Goal: Information Seeking & Learning: Learn about a topic

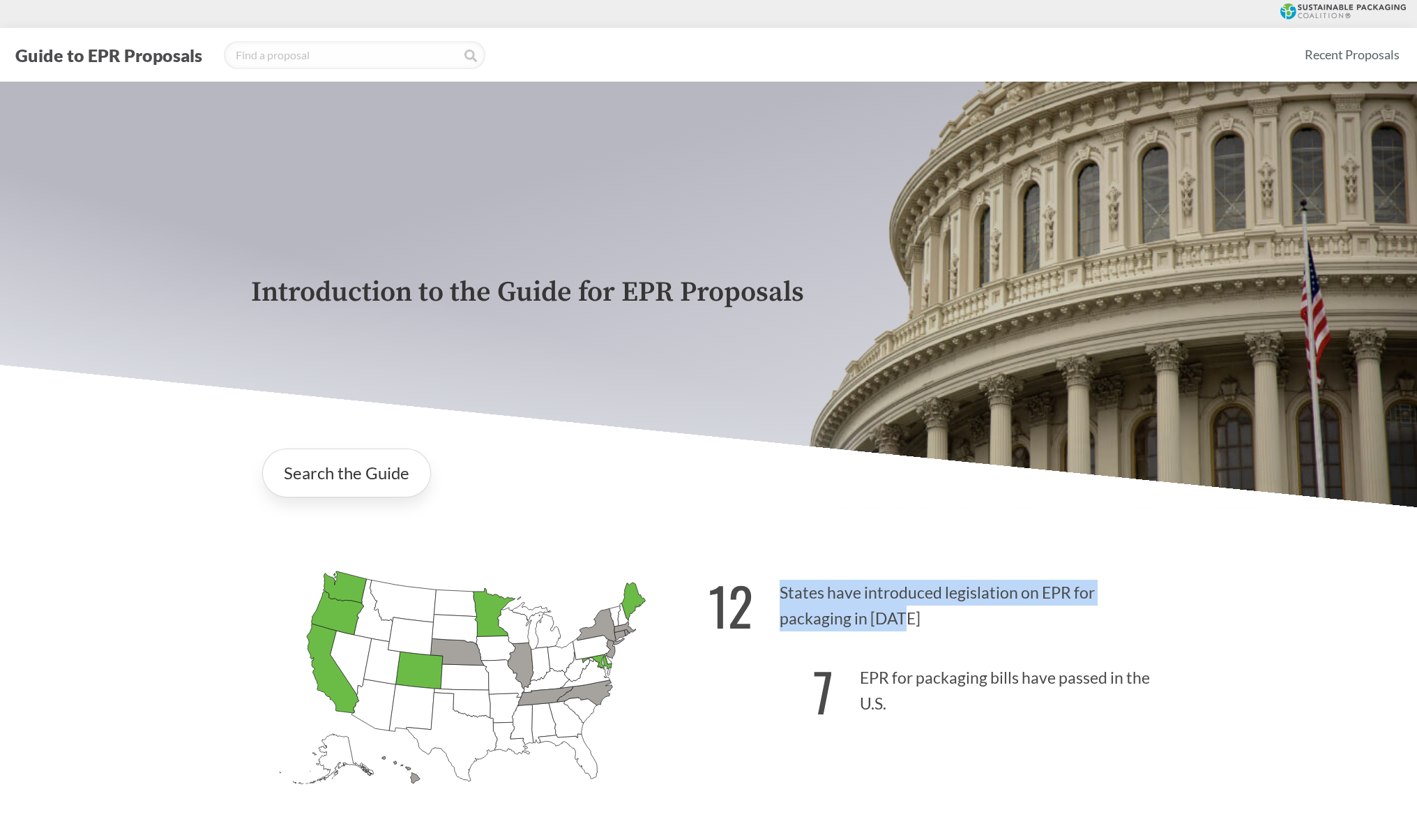
click at [905, 627] on p "12 States have introduced legislation on EPR for packaging in [DATE]" at bounding box center [938, 601] width 457 height 86
copy p "States have introduced legislation on EPR for packaging in [DATE]"
click at [616, 473] on div "Search the Guide" at bounding box center [709, 473] width 915 height 71
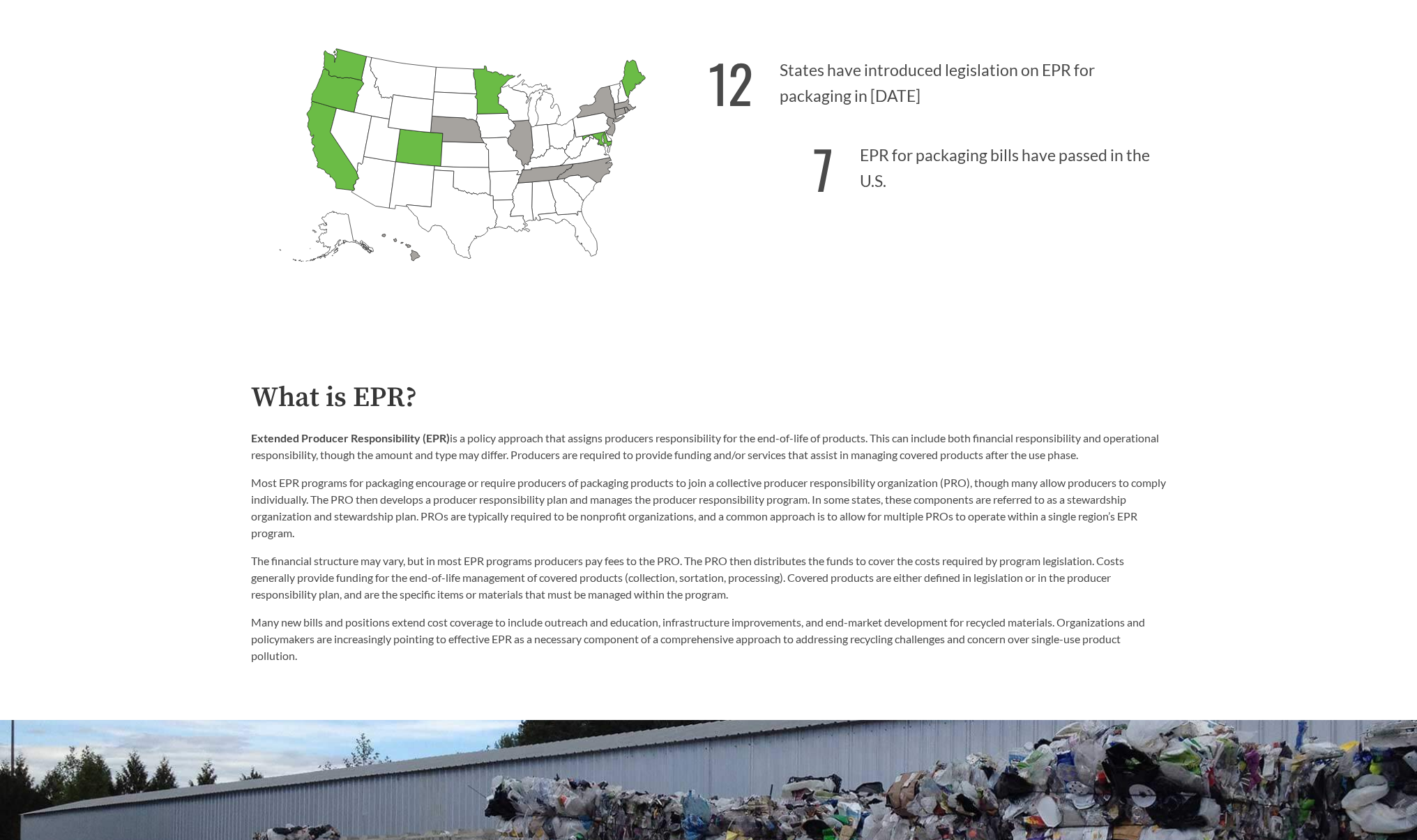
scroll to position [548, 0]
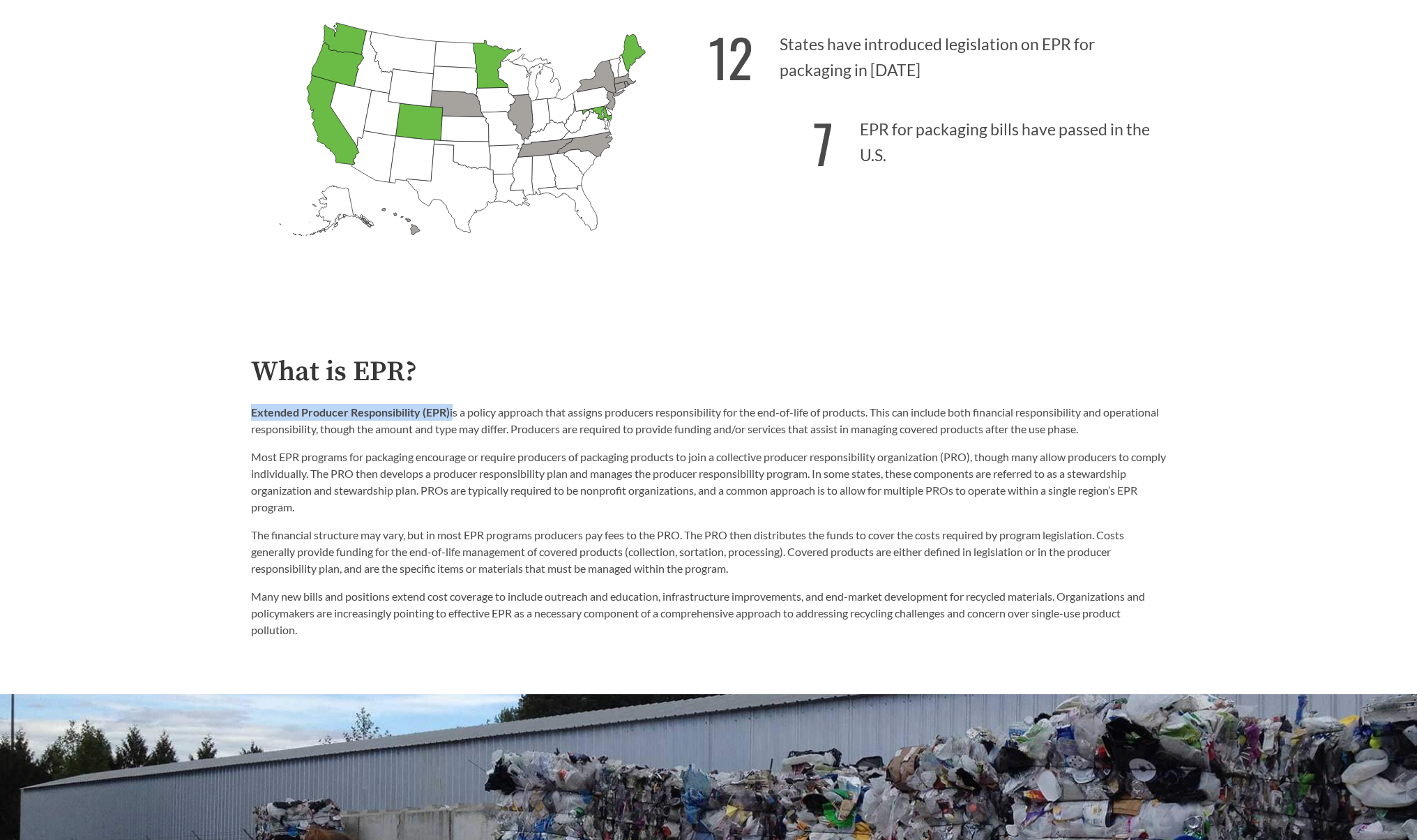
drag, startPoint x: 251, startPoint y: 413, endPoint x: 452, endPoint y: 415, distance: 201.0
click at [452, 415] on p "Extended Producer Responsibility (EPR) is a policy approach that assigns produc…" at bounding box center [709, 421] width 915 height 34
copy p "Extended Producer Responsibility (EPR)"
drag, startPoint x: 573, startPoint y: 435, endPoint x: 1152, endPoint y: 430, distance: 579.0
click at [1152, 430] on p "Extended Producer Responsibility (EPR) is a policy approach that assigns produc…" at bounding box center [709, 421] width 915 height 34
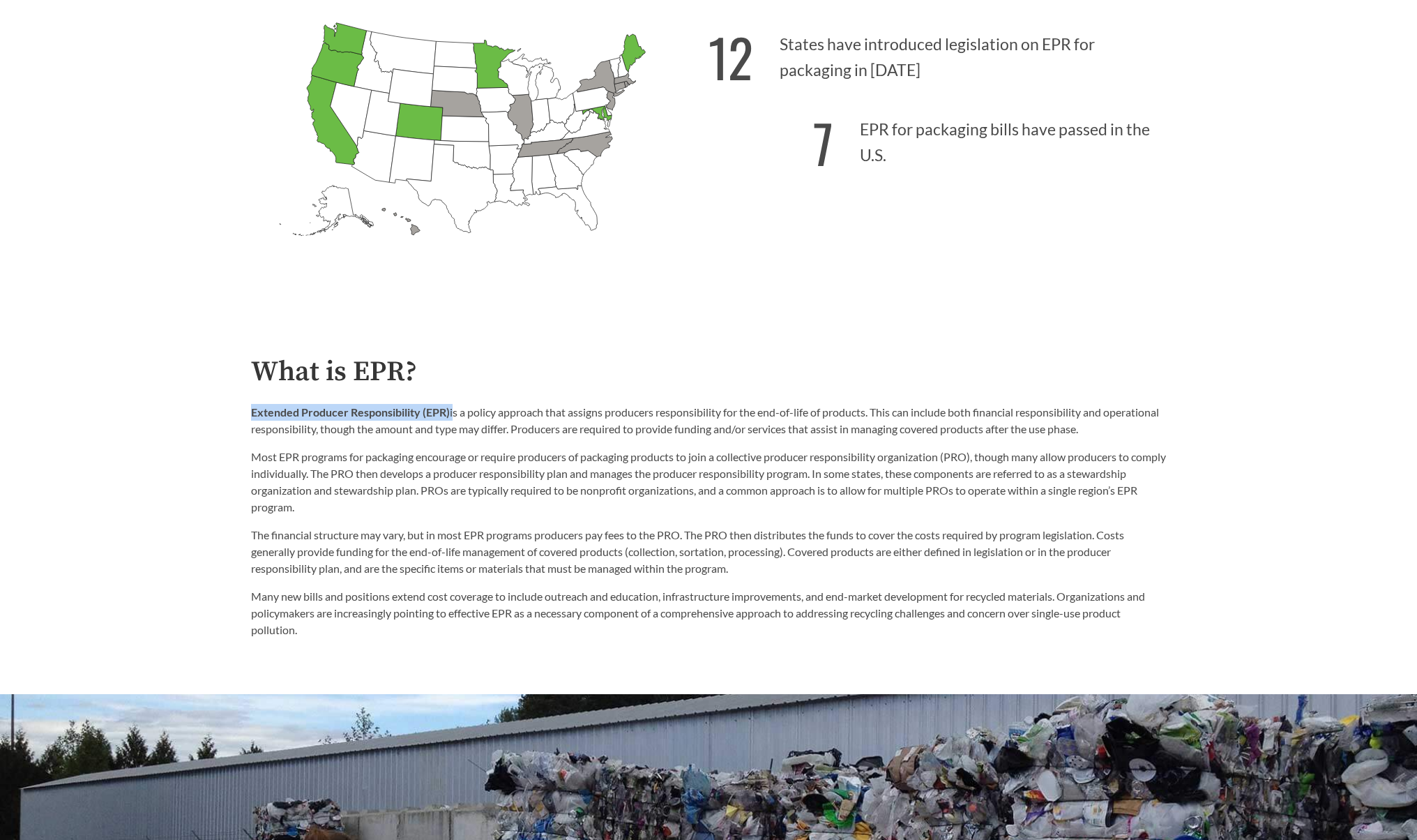
copy p "Producers are required to provide funding and/or services that assist in managi…"
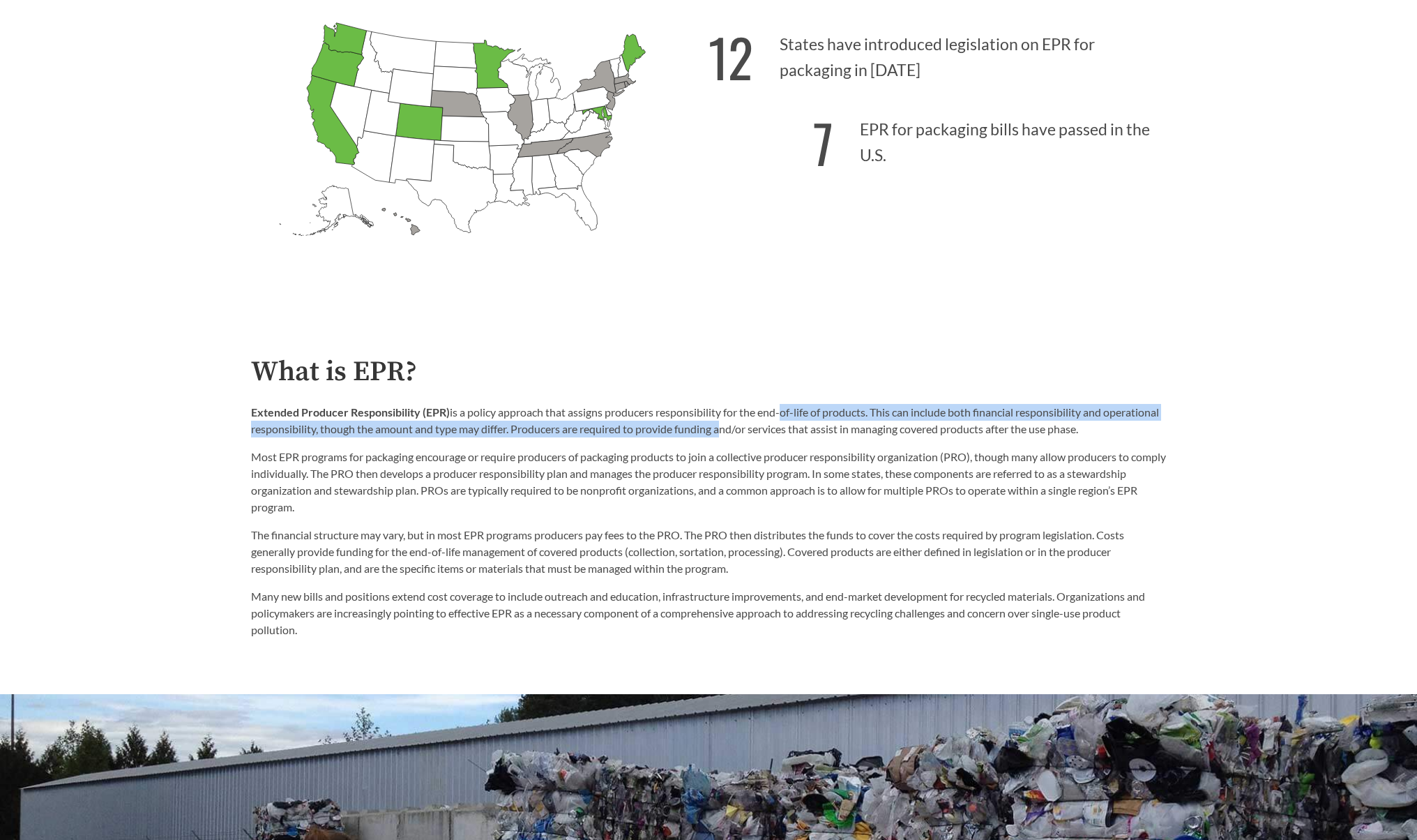
drag, startPoint x: 828, startPoint y: 515, endPoint x: 780, endPoint y: 424, distance: 102.9
click at [780, 424] on p "Extended Producer Responsibility (EPR) is a policy approach that assigns produc…" at bounding box center [709, 421] width 915 height 34
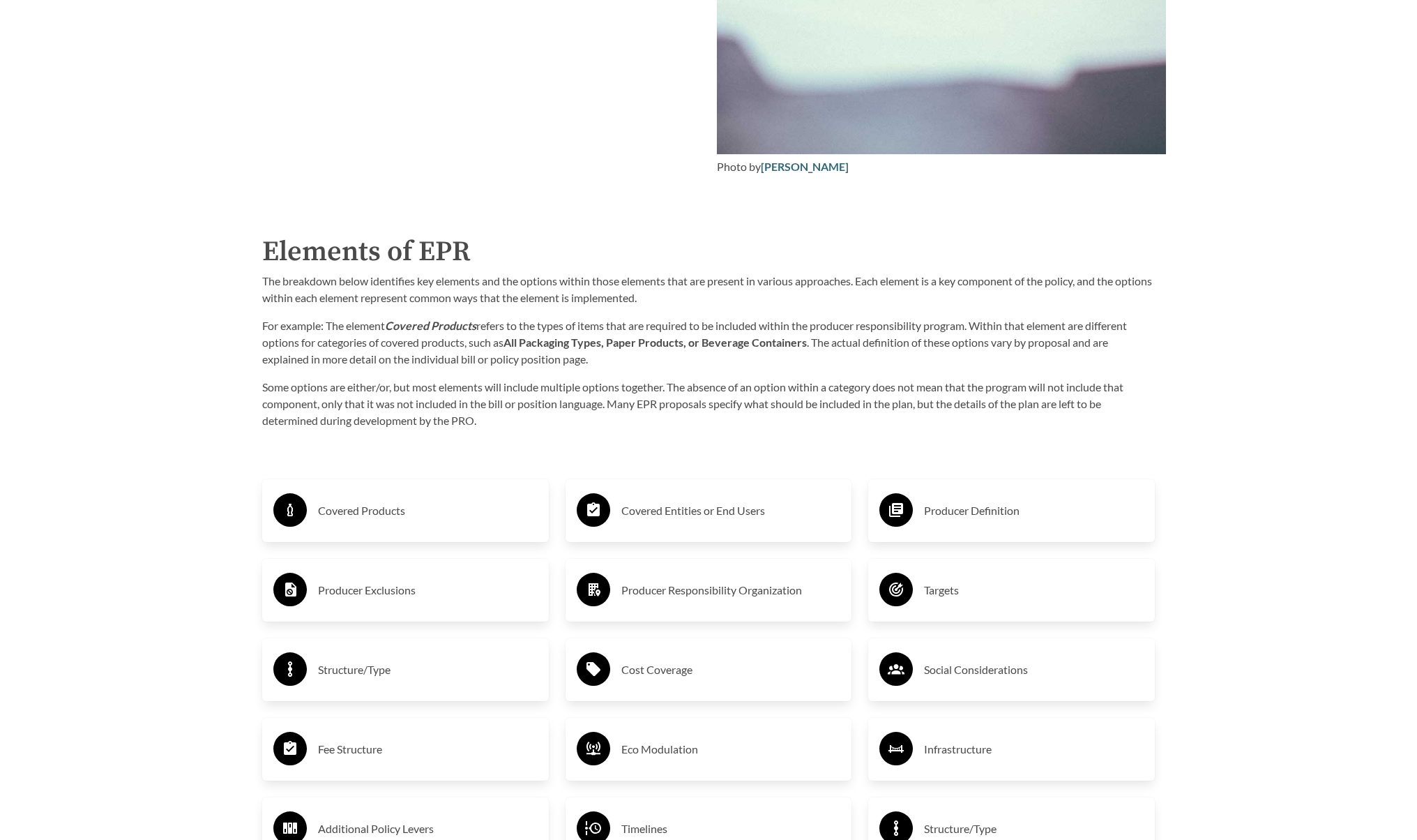
scroll to position [2085, 0]
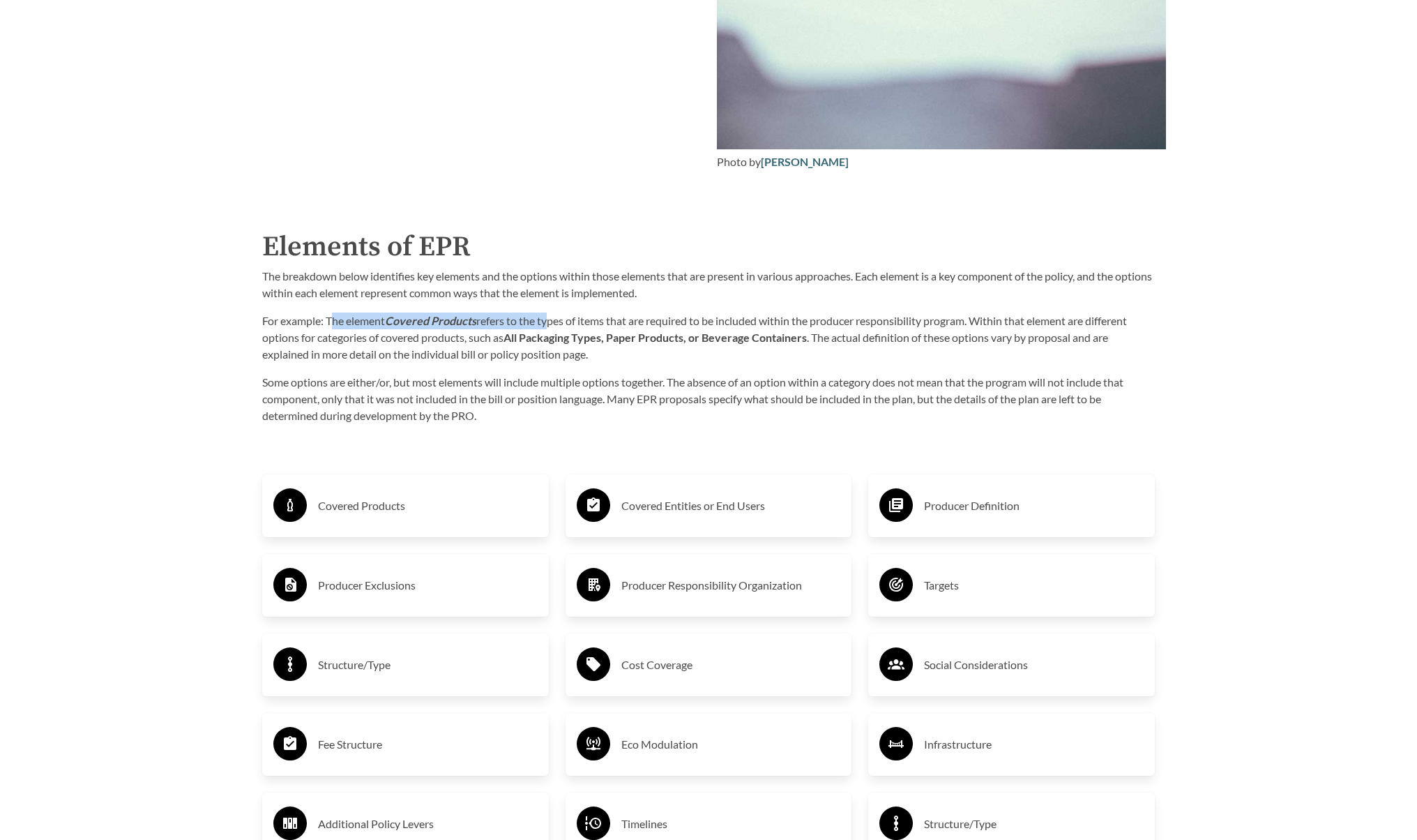
drag, startPoint x: 330, startPoint y: 320, endPoint x: 549, endPoint y: 322, distance: 219.0
click at [549, 322] on p "For example: The element Covered Products refers to the types of items that are…" at bounding box center [709, 337] width 893 height 51
drag, startPoint x: 509, startPoint y: 340, endPoint x: 757, endPoint y: 345, distance: 248.1
click at [757, 344] on strong "All Packaging Types, Paper Products, or Beverage Containers" at bounding box center [655, 337] width 303 height 13
click at [344, 747] on h3 "Fee Structure" at bounding box center [428, 744] width 220 height 22
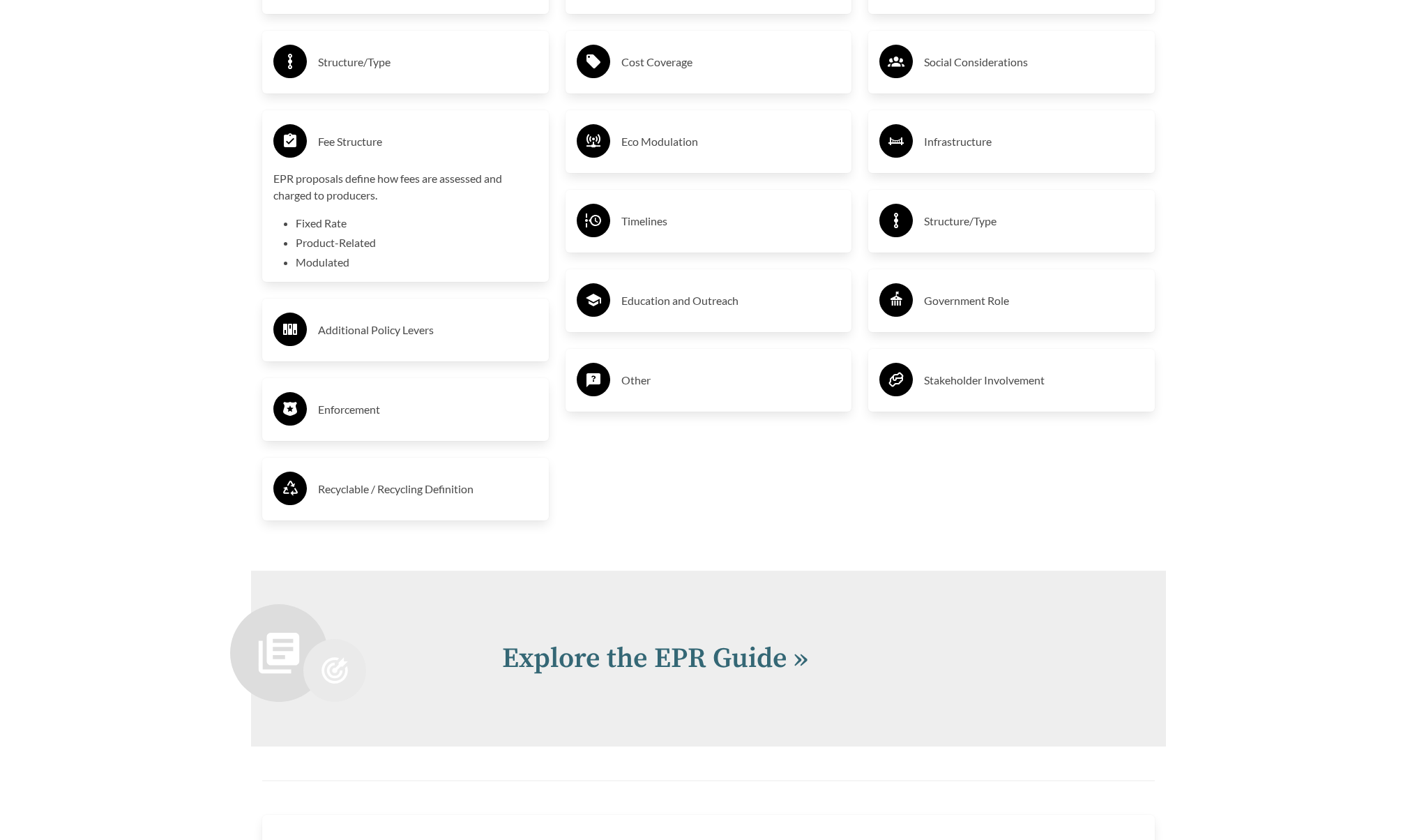
scroll to position [2696, 0]
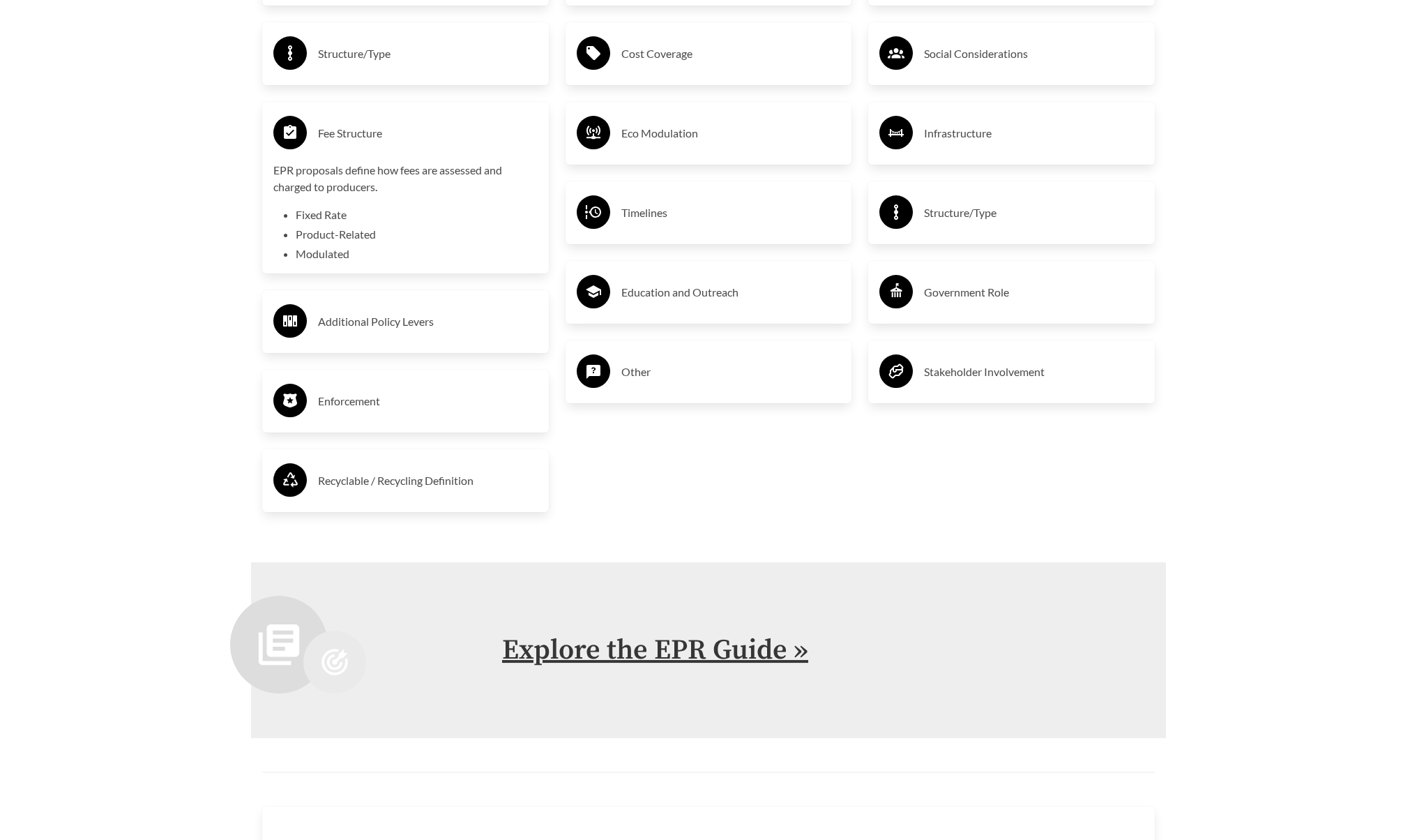
click at [658, 660] on link "Explore the EPR Guide »" at bounding box center [655, 650] width 306 height 35
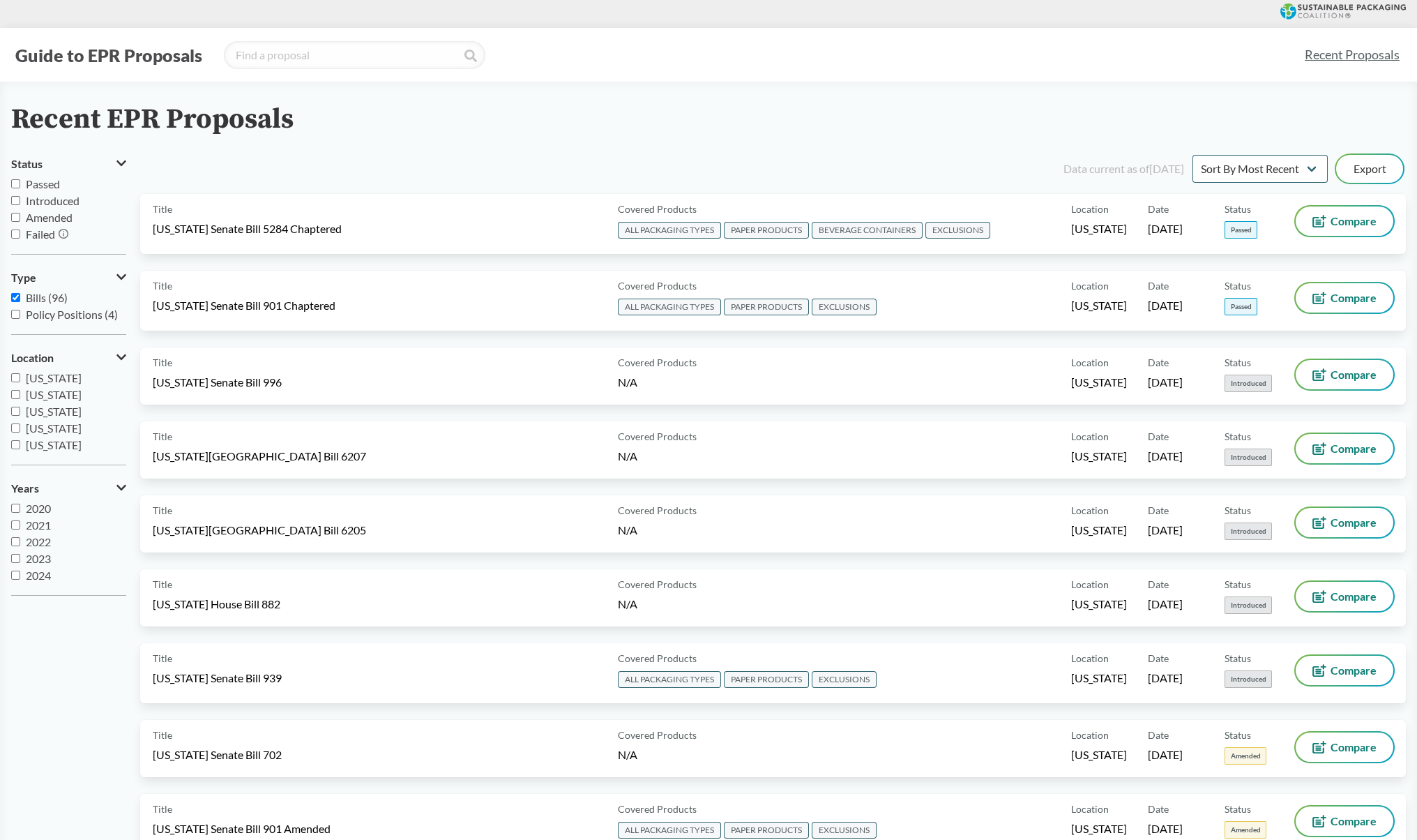
scroll to position [1, 0]
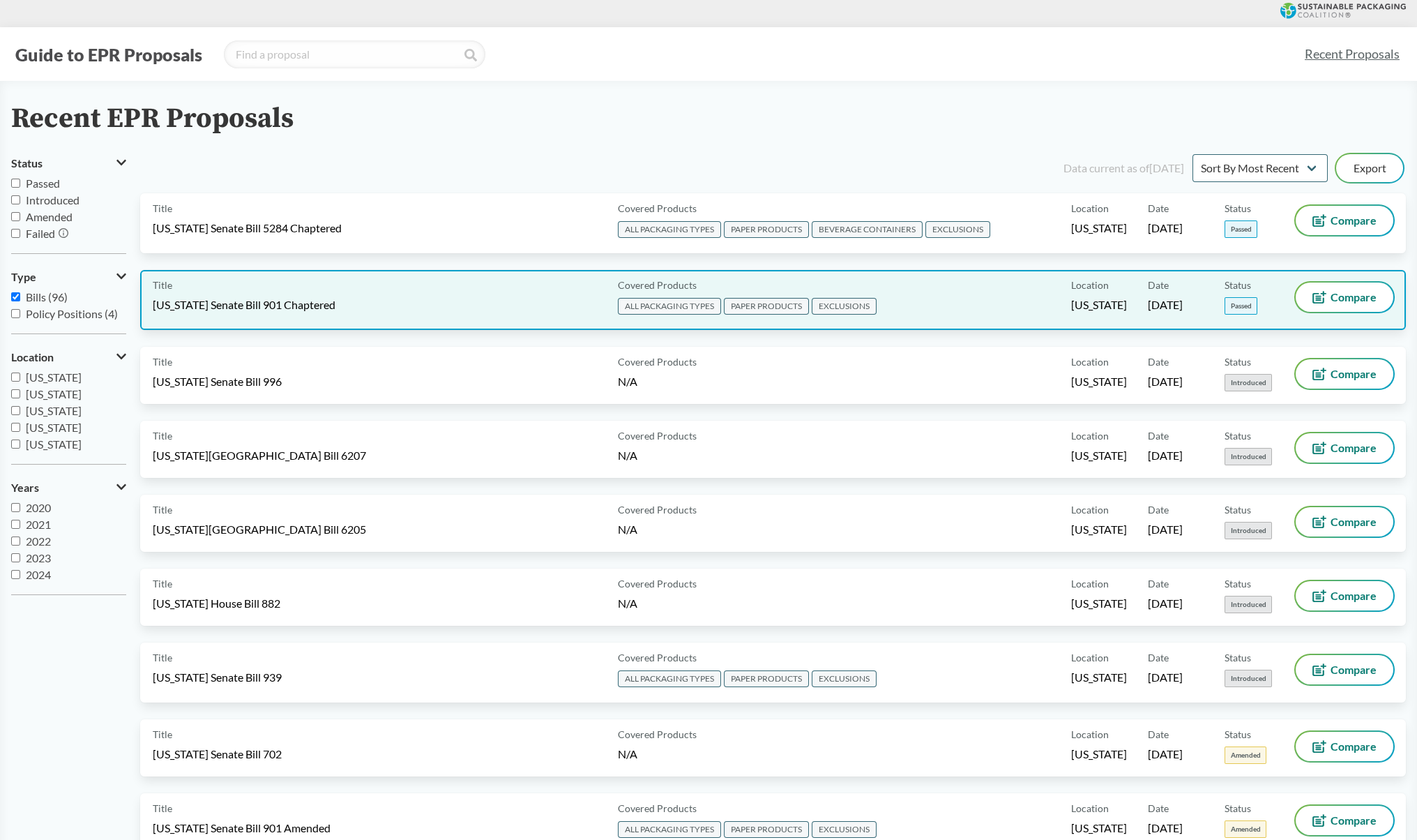
click at [1042, 309] on div "Covered Products ALL PACKAGING TYPES PAPER PRODUCTS EXCLUSIONS" at bounding box center [842, 300] width 460 height 35
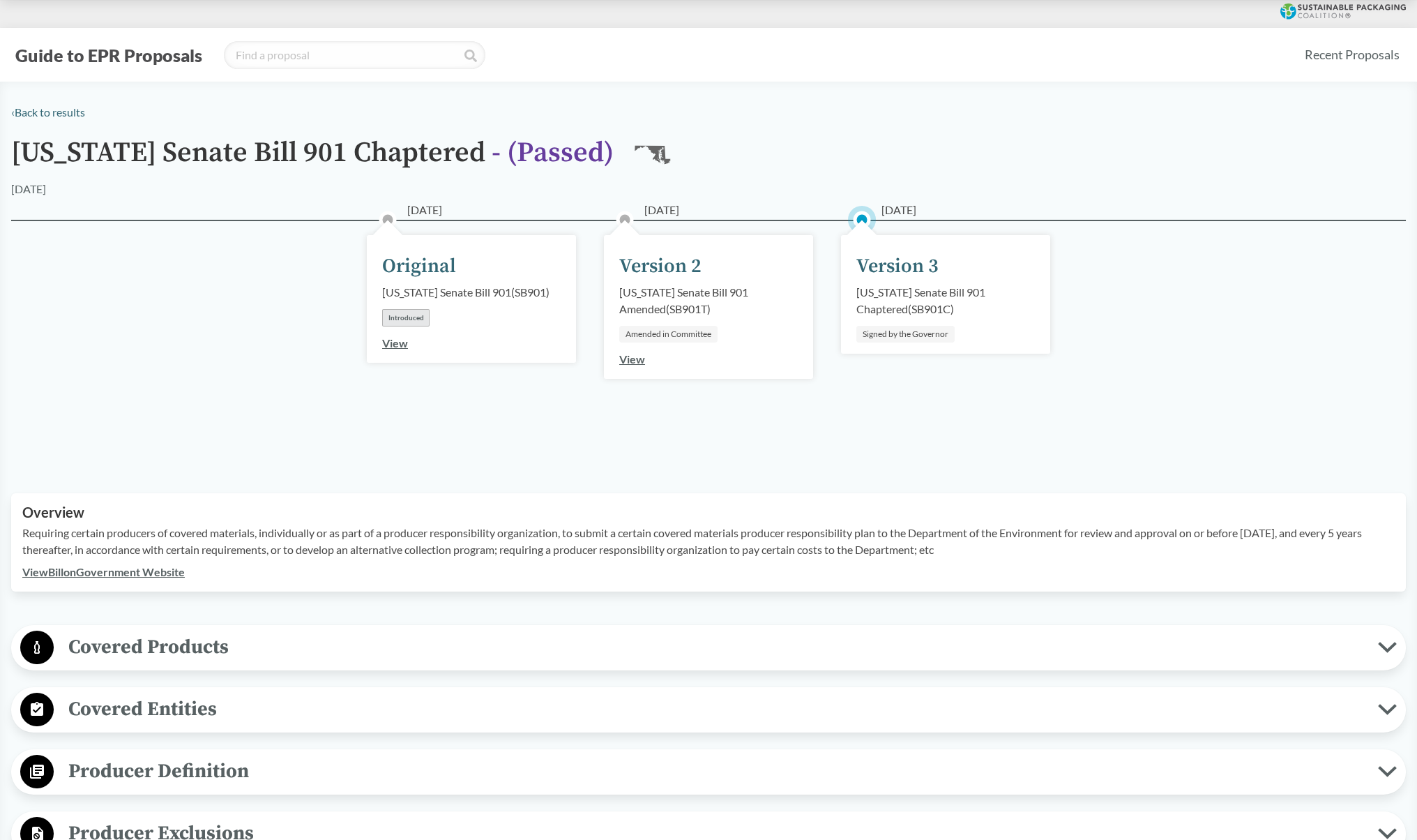
click at [174, 713] on span "Covered Entities" at bounding box center [715, 709] width 1325 height 32
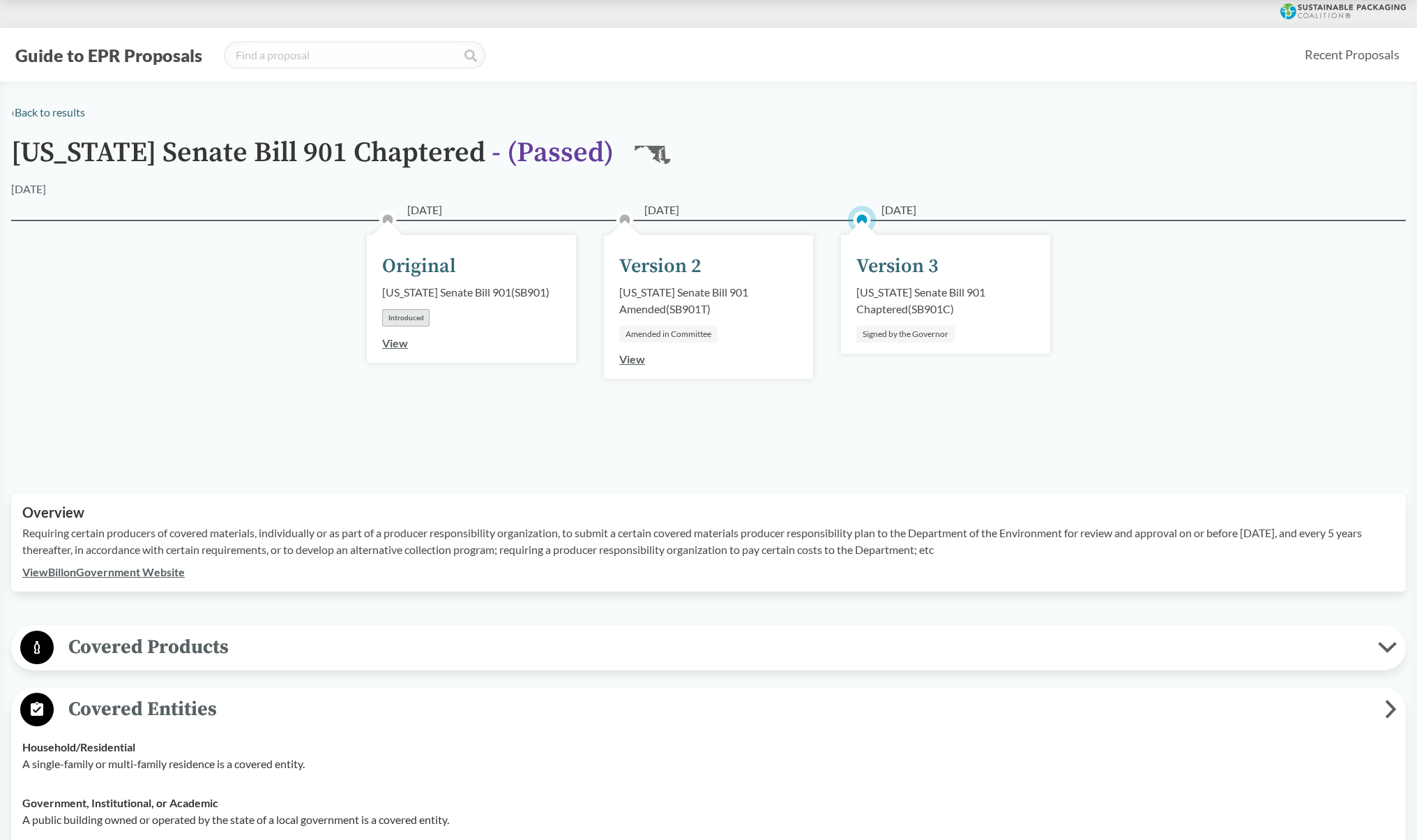
drag, startPoint x: 1421, startPoint y: 221, endPoint x: 1010, endPoint y: 417, distance: 455.3
click at [1010, 417] on div "[DATE] Version 3 [US_STATE] Senate Bill 901 Chaptered ( SB901C ) Signed by the …" at bounding box center [945, 340] width 237 height 172
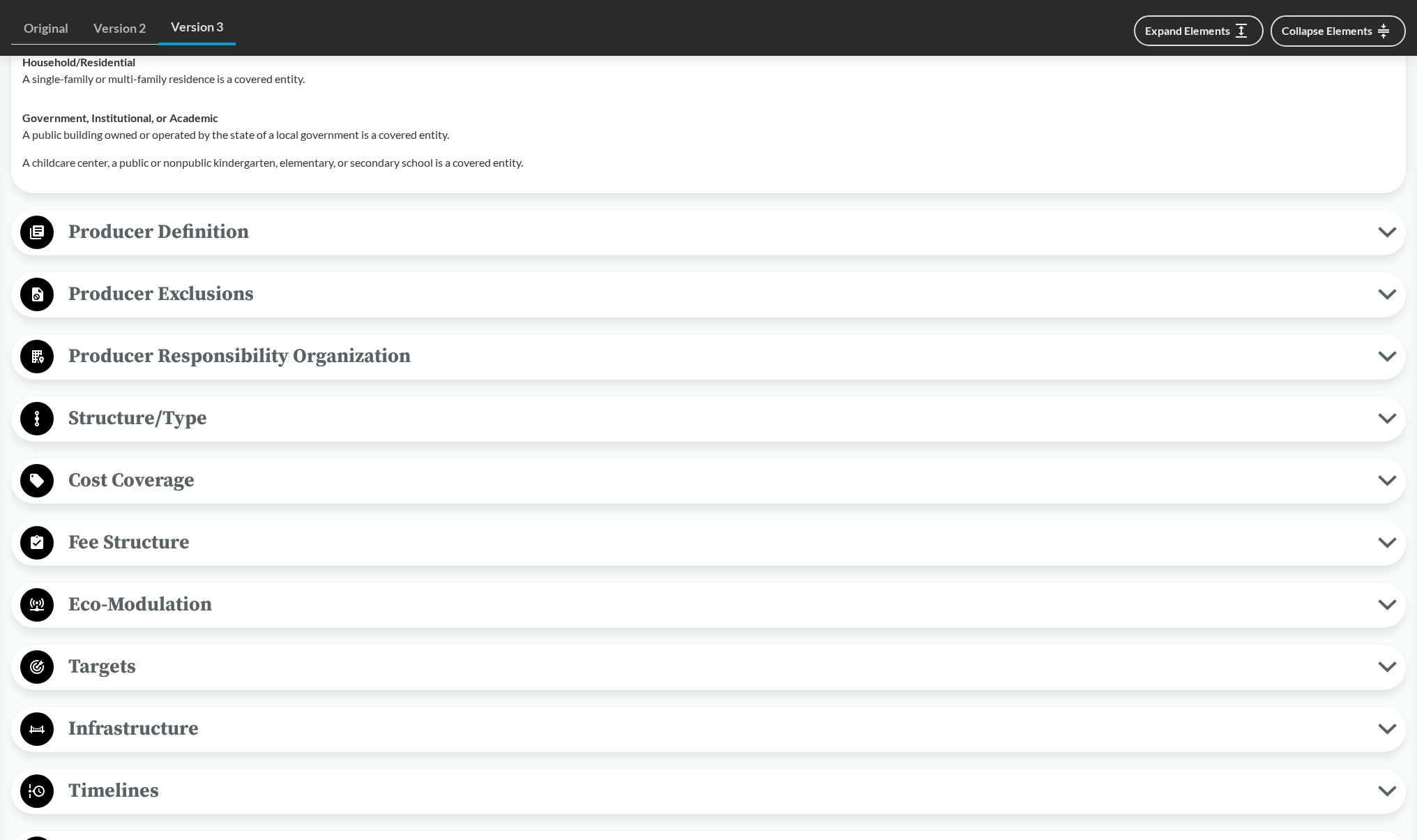
scroll to position [685, 0]
click at [144, 534] on span "Fee Structure" at bounding box center [715, 541] width 1325 height 32
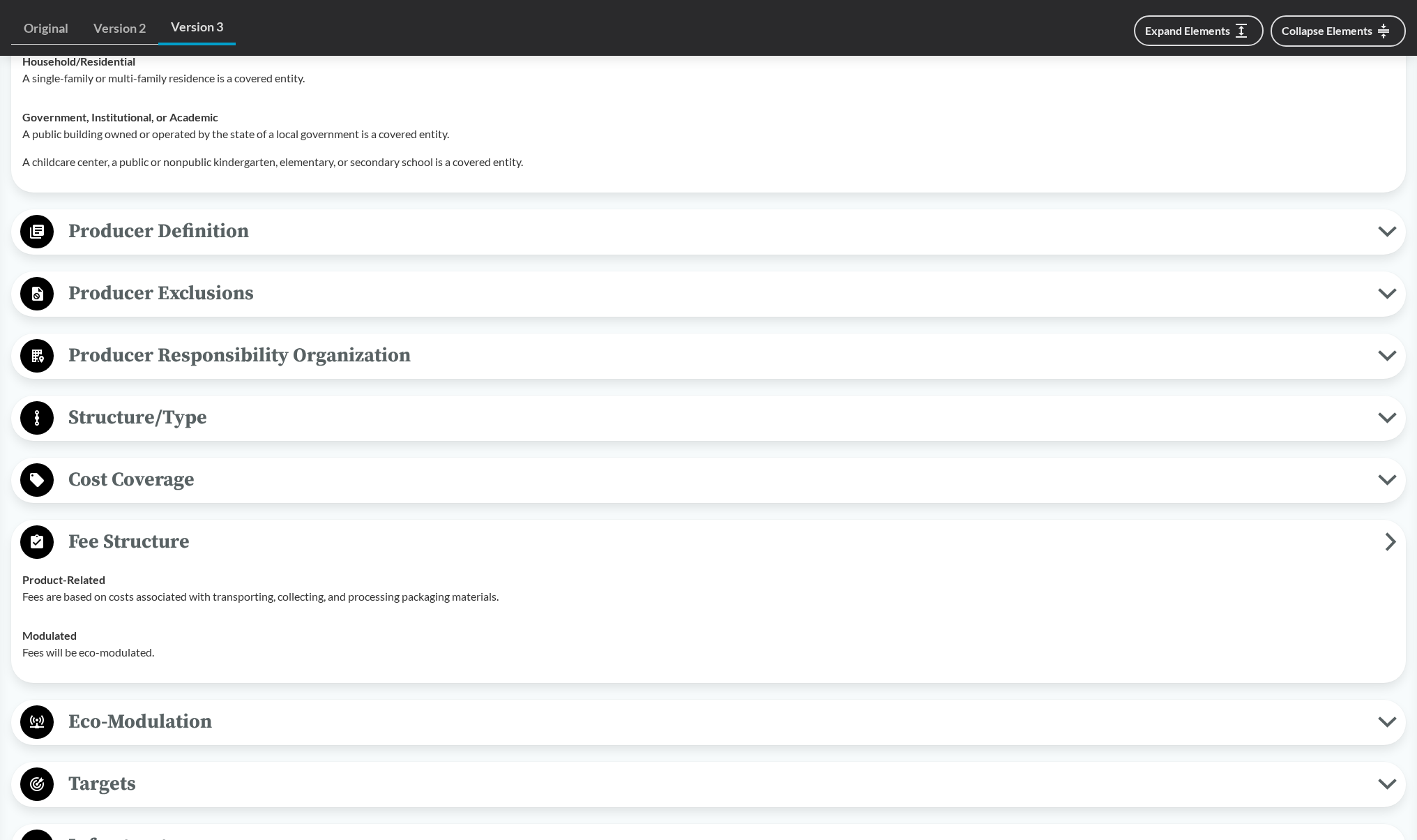
click at [174, 402] on span "Structure/Type" at bounding box center [715, 417] width 1325 height 32
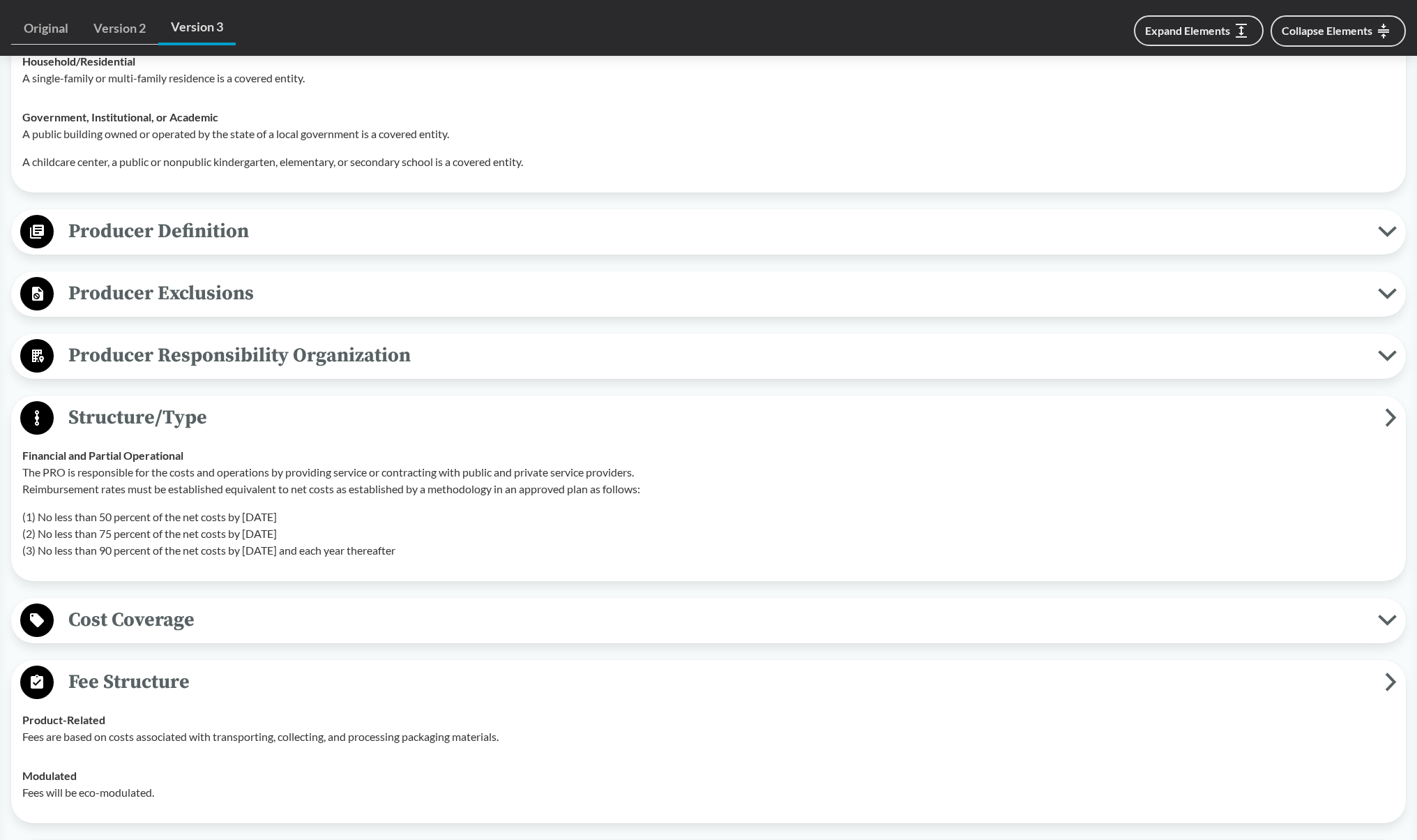
click at [123, 614] on span "Cost Coverage" at bounding box center [715, 619] width 1325 height 32
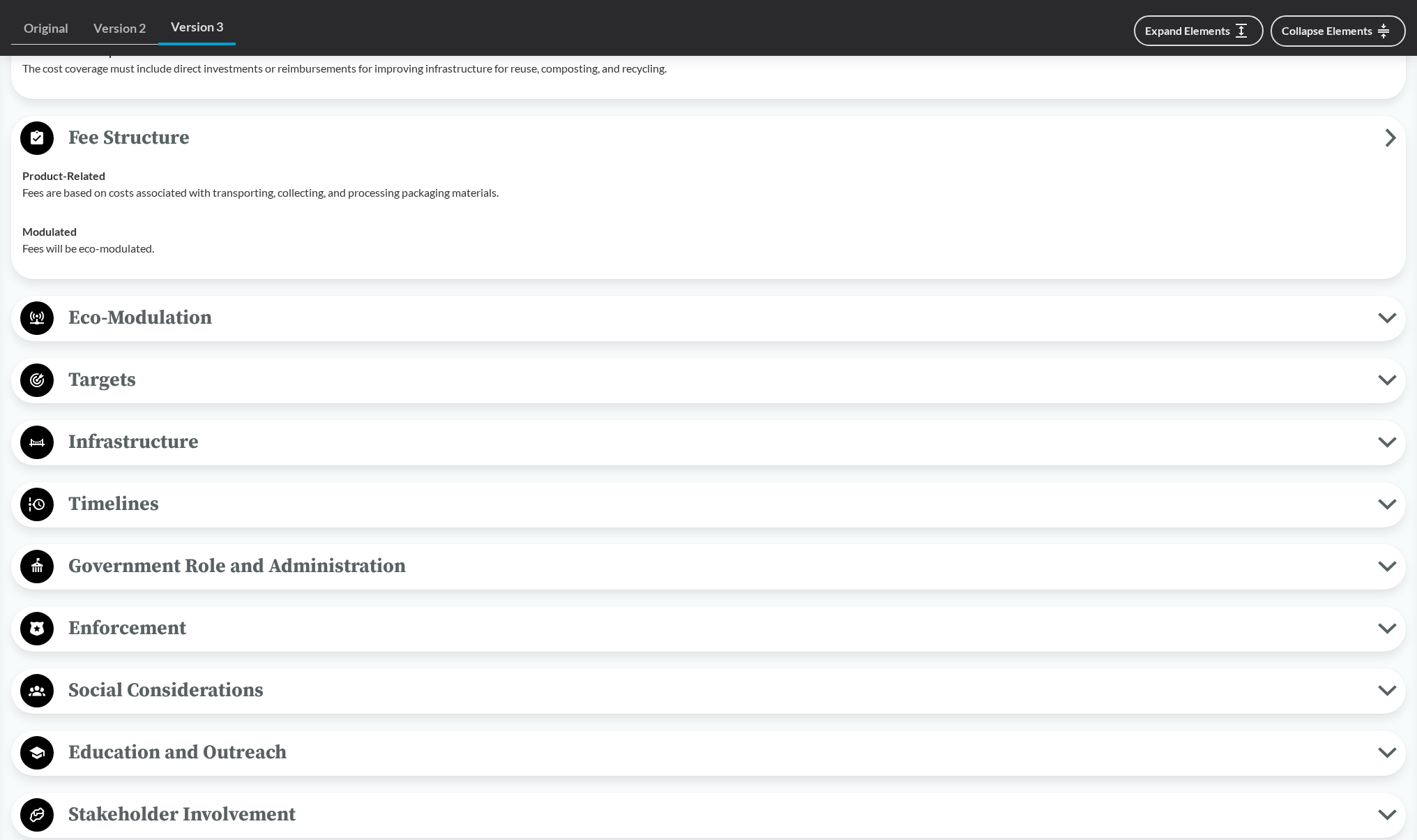
scroll to position [1536, 0]
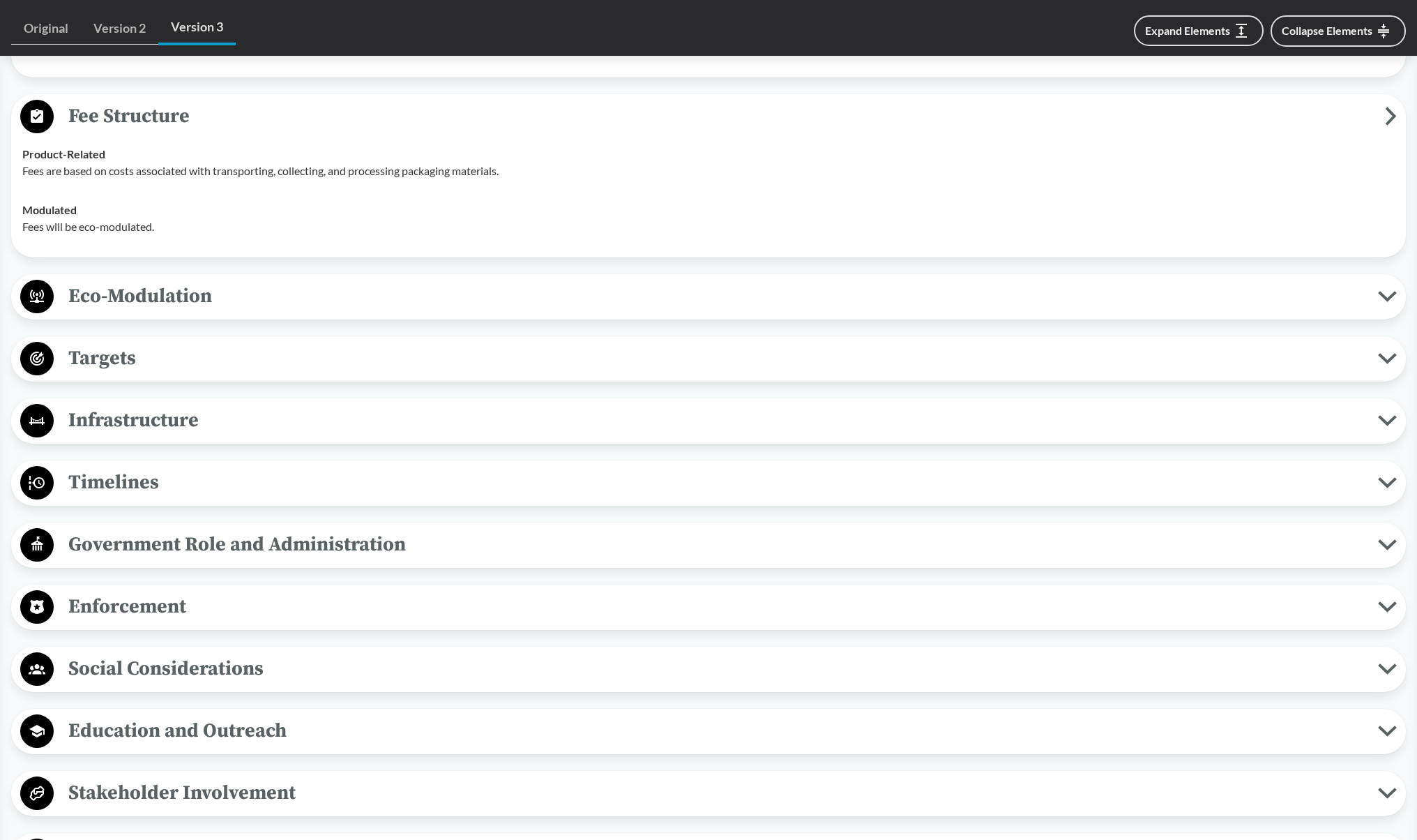
click at [163, 421] on span "Infrastructure" at bounding box center [715, 420] width 1325 height 32
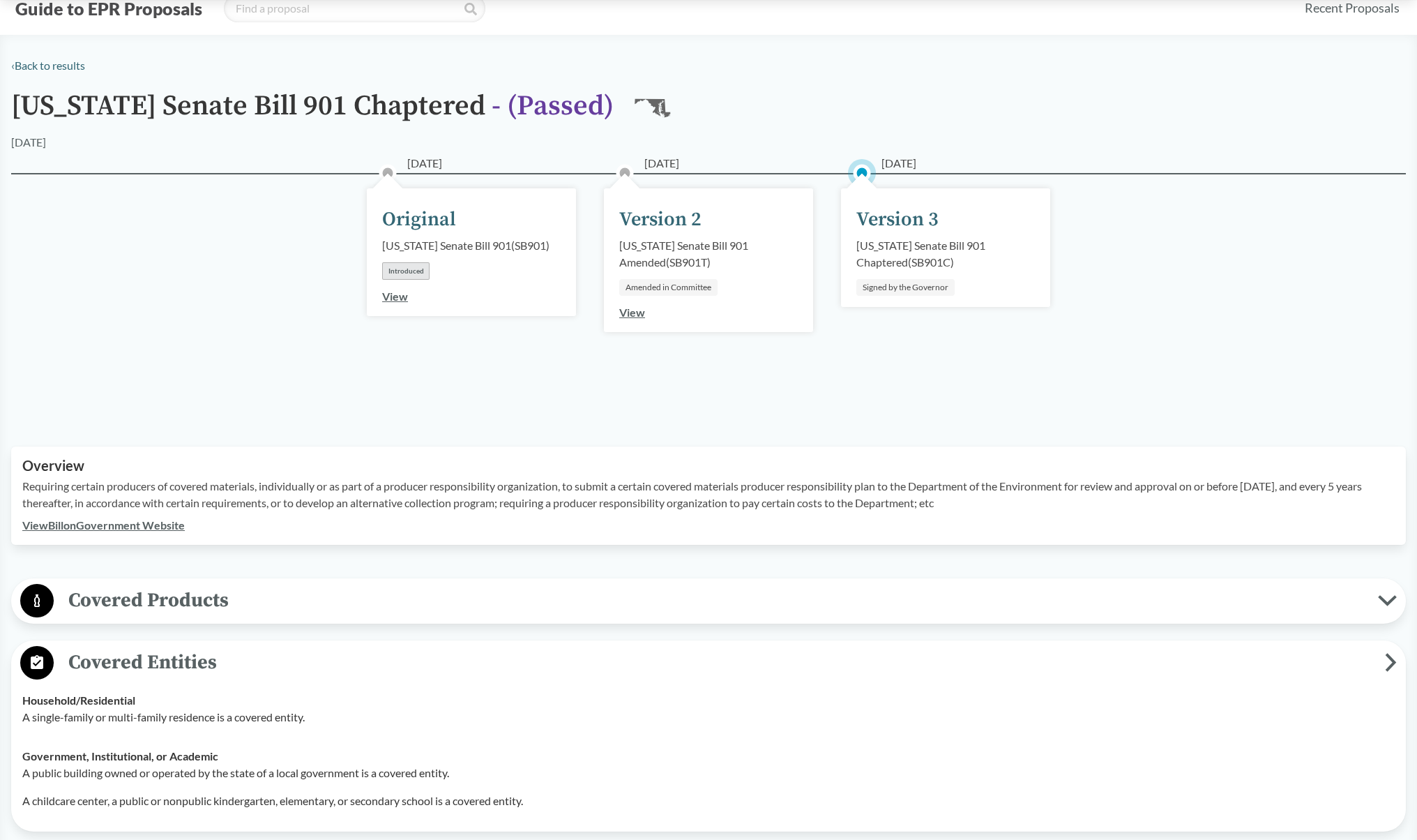
scroll to position [9, 0]
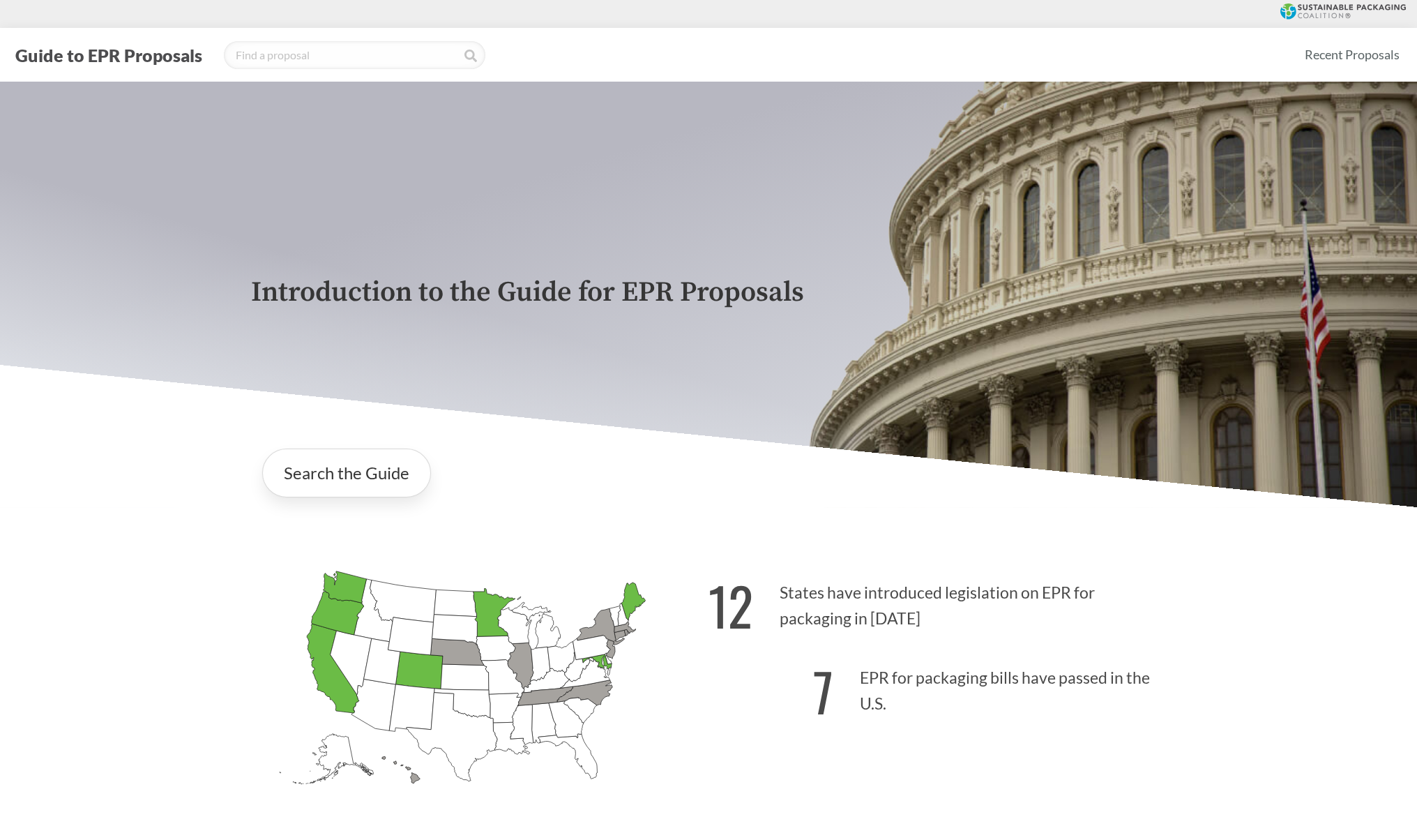
click at [424, 716] on icon "[US_STATE] Introduced:" at bounding box center [412, 707] width 45 height 48
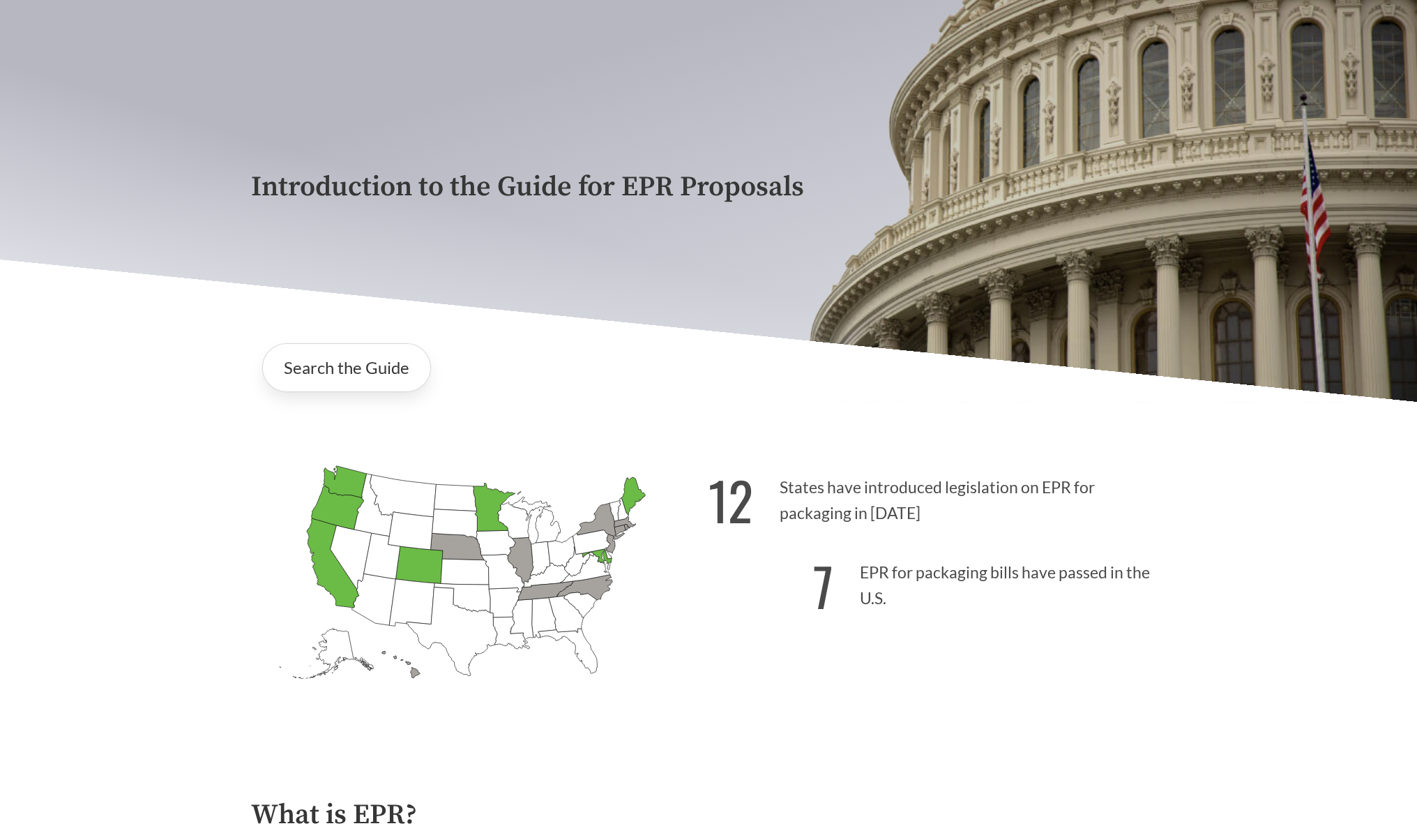
scroll to position [103, 0]
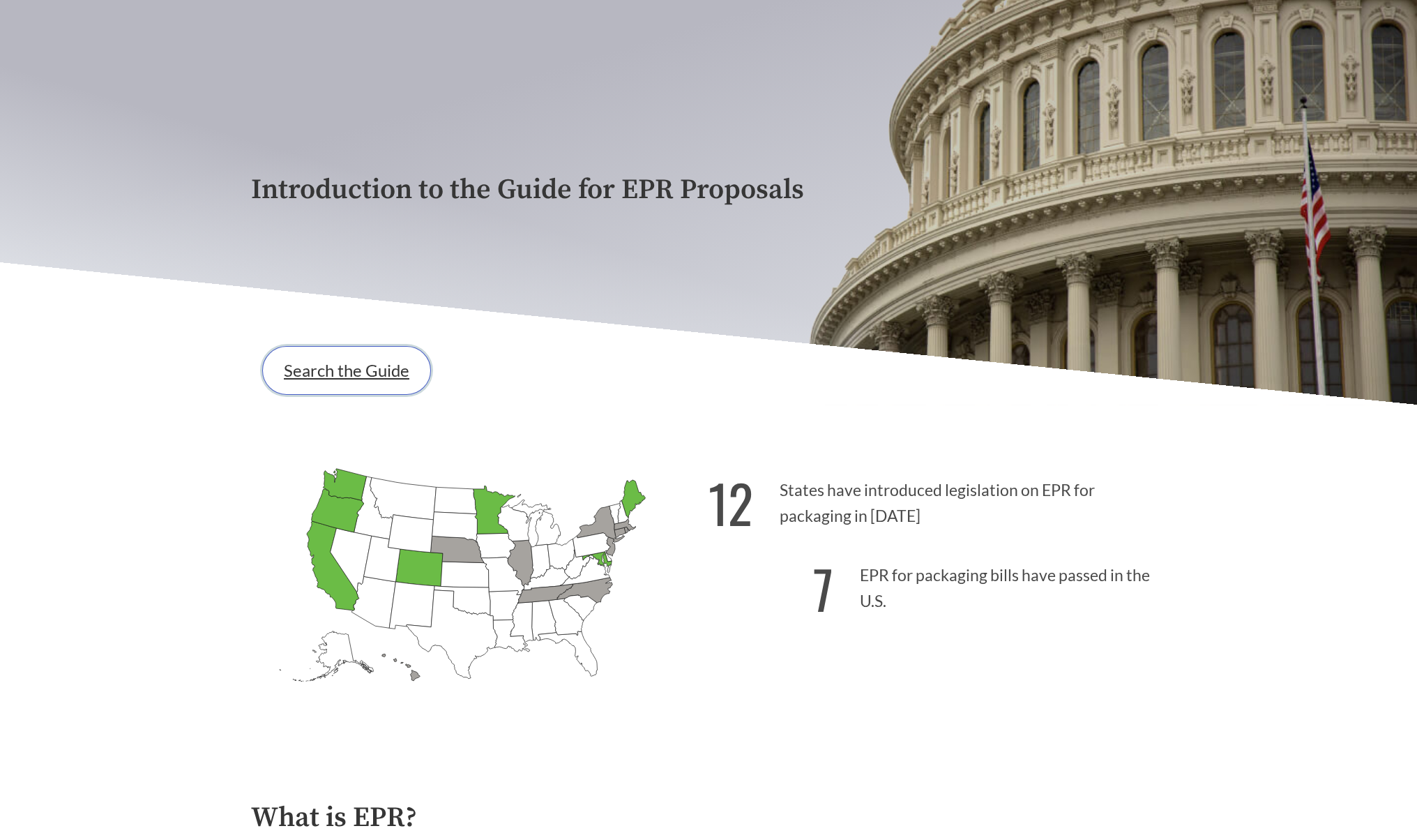
click at [361, 366] on link "Search the Guide" at bounding box center [347, 370] width 169 height 49
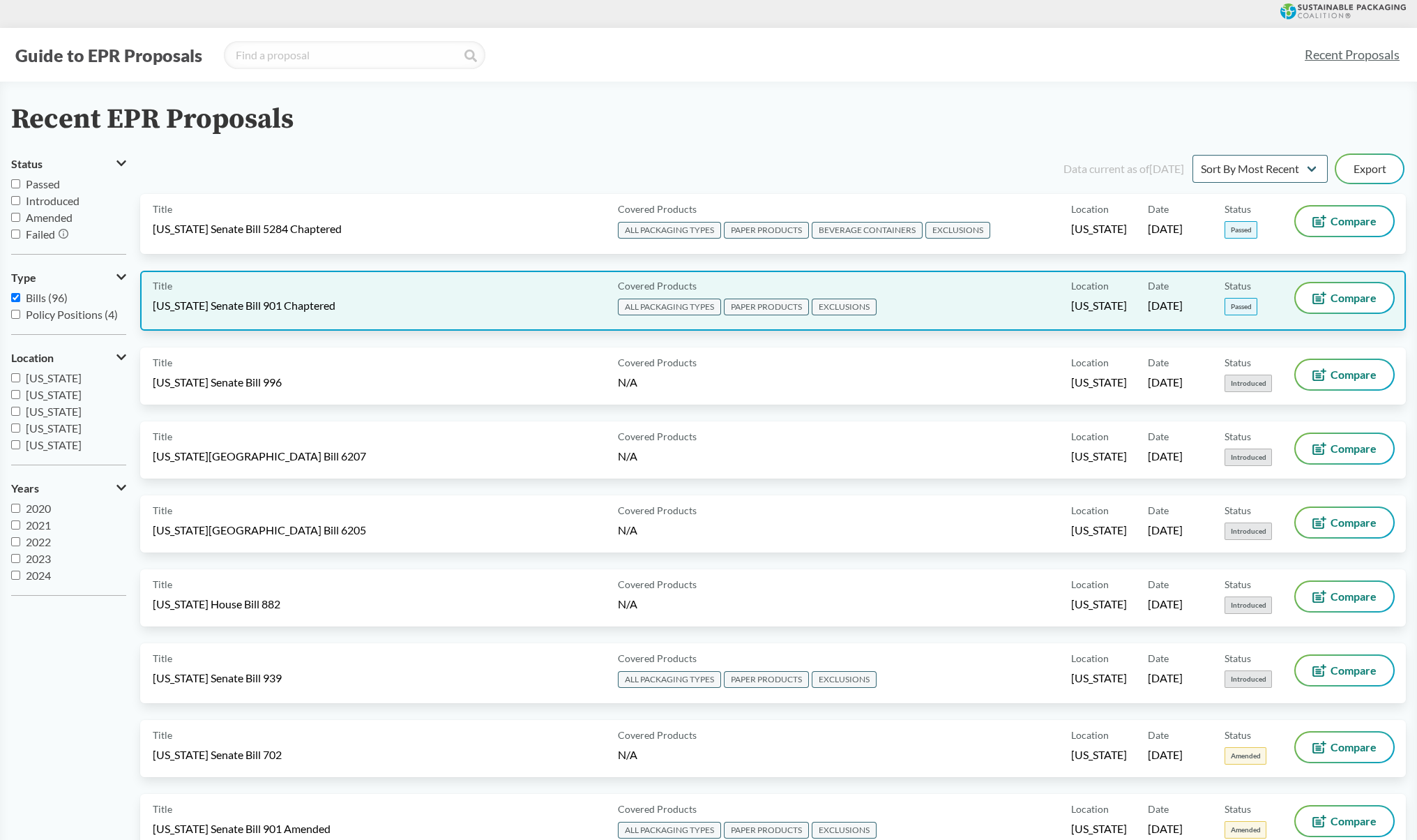
click at [237, 312] on div "Title [US_STATE] Senate Bill 901 Chaptered" at bounding box center [382, 301] width 460 height 35
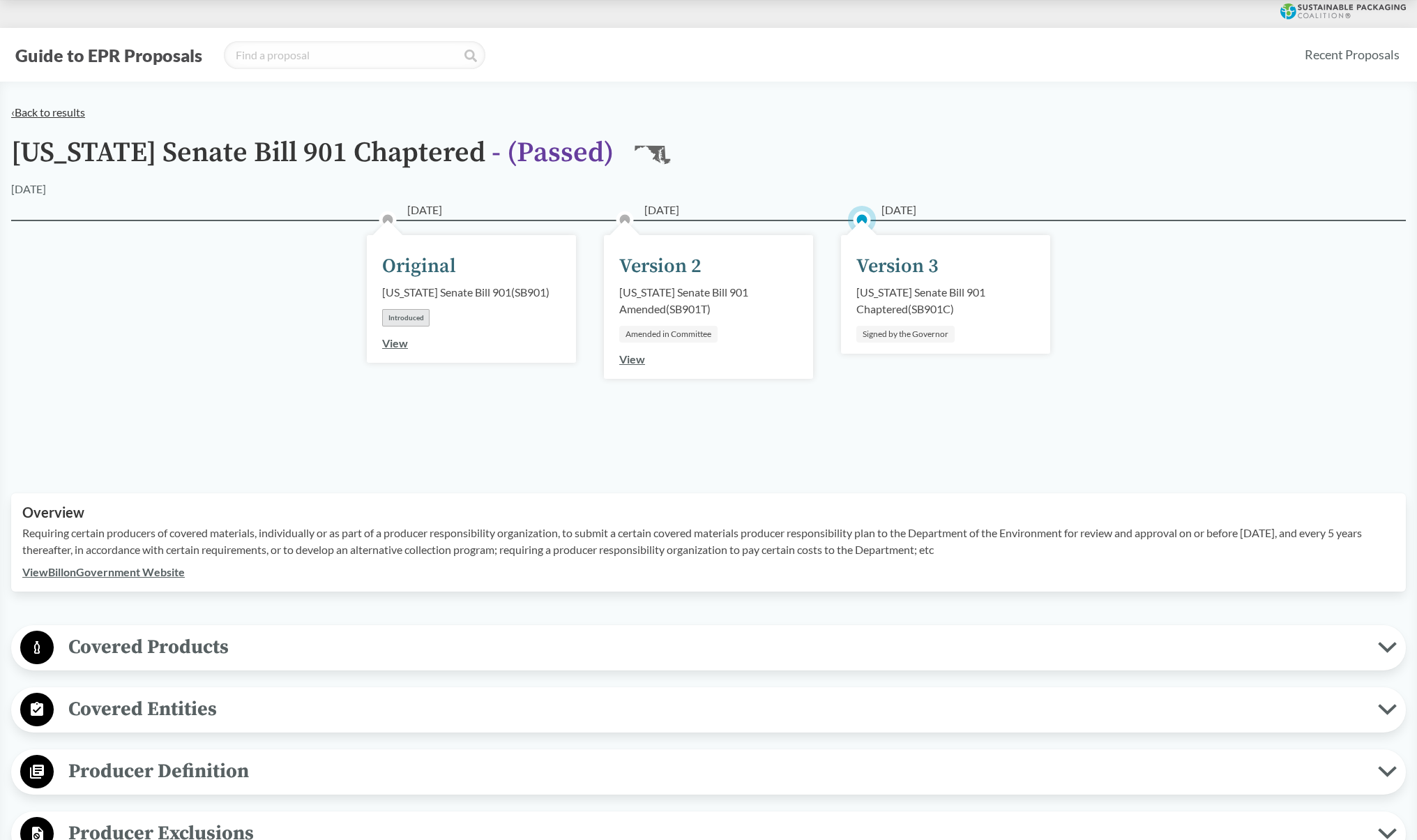
click at [51, 106] on link "‹ Back to results" at bounding box center [48, 112] width 74 height 13
